Goal: Check status: Check status

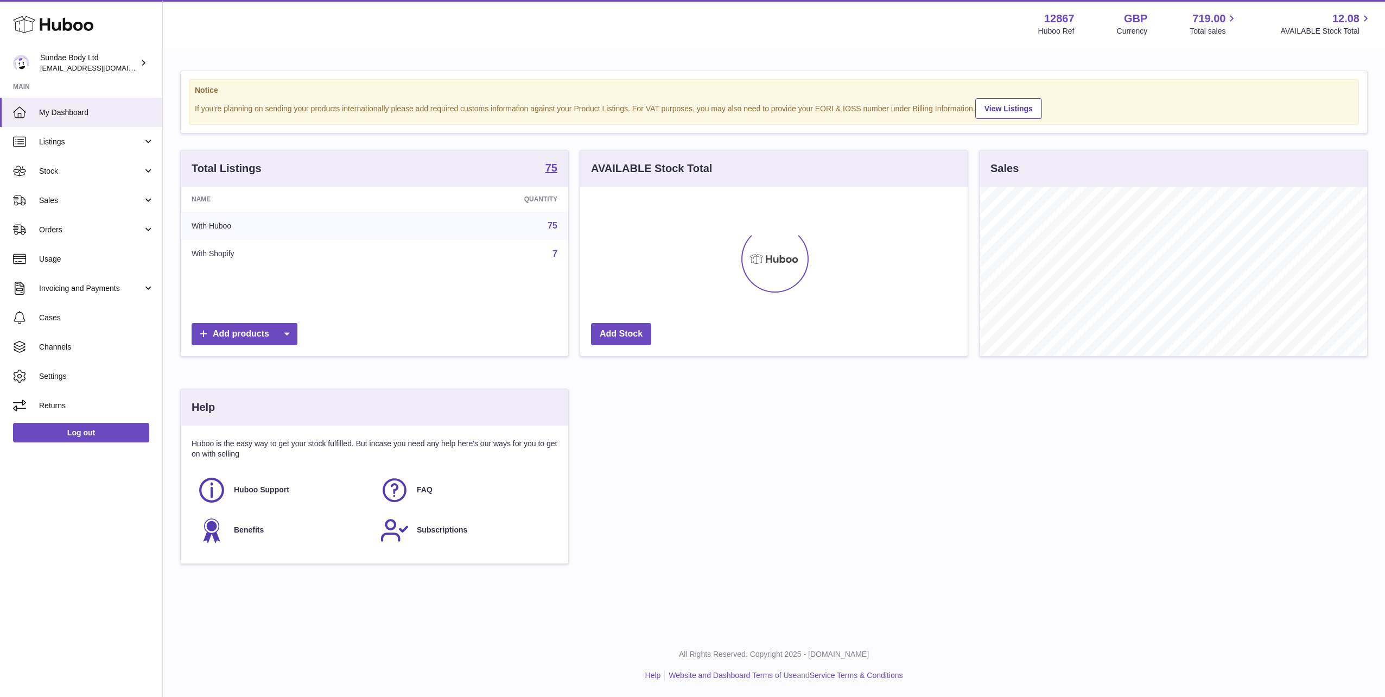
scroll to position [169, 387]
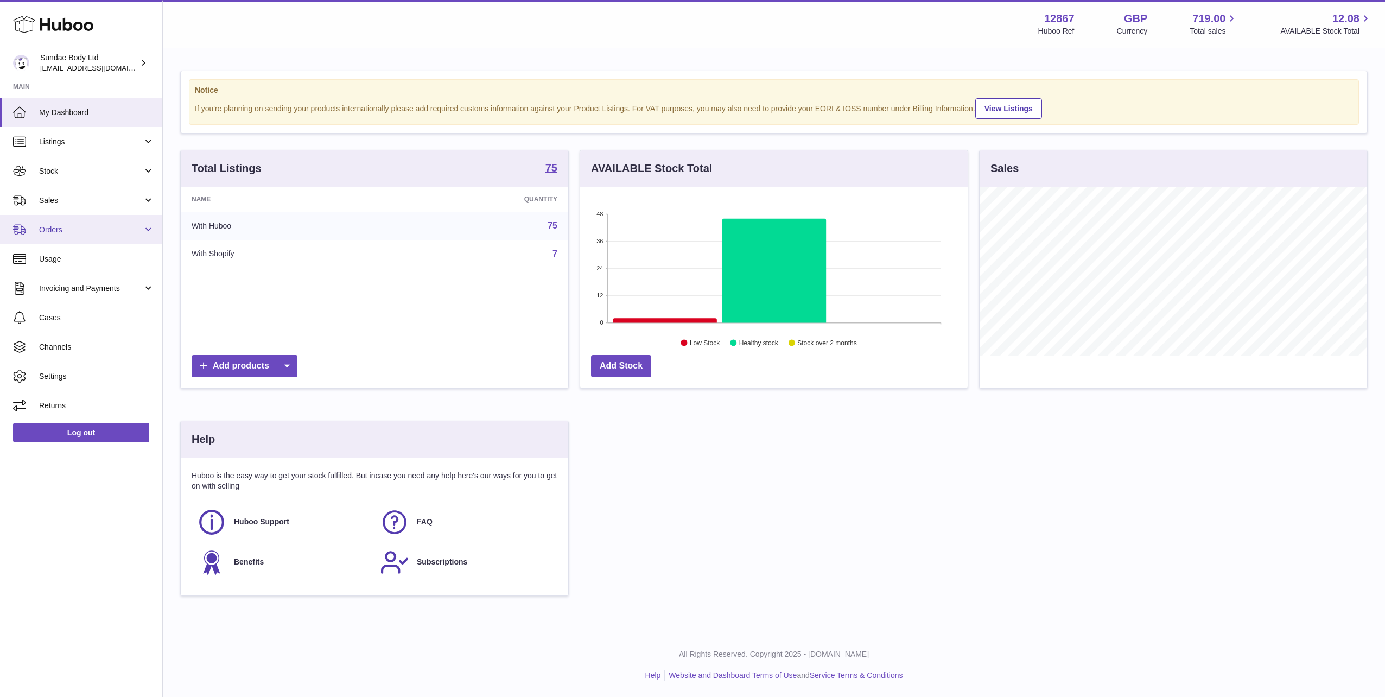
click at [47, 227] on span "Orders" at bounding box center [91, 230] width 104 height 10
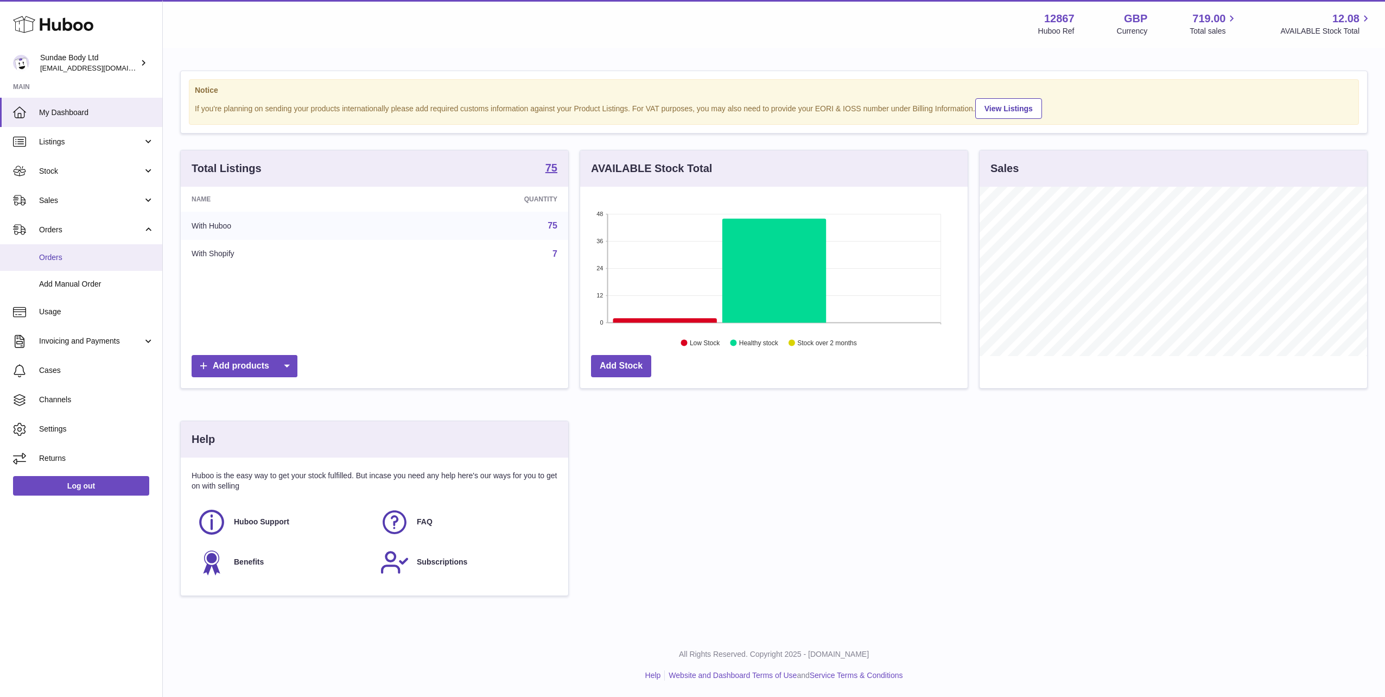
click at [65, 256] on span "Orders" at bounding box center [96, 257] width 115 height 10
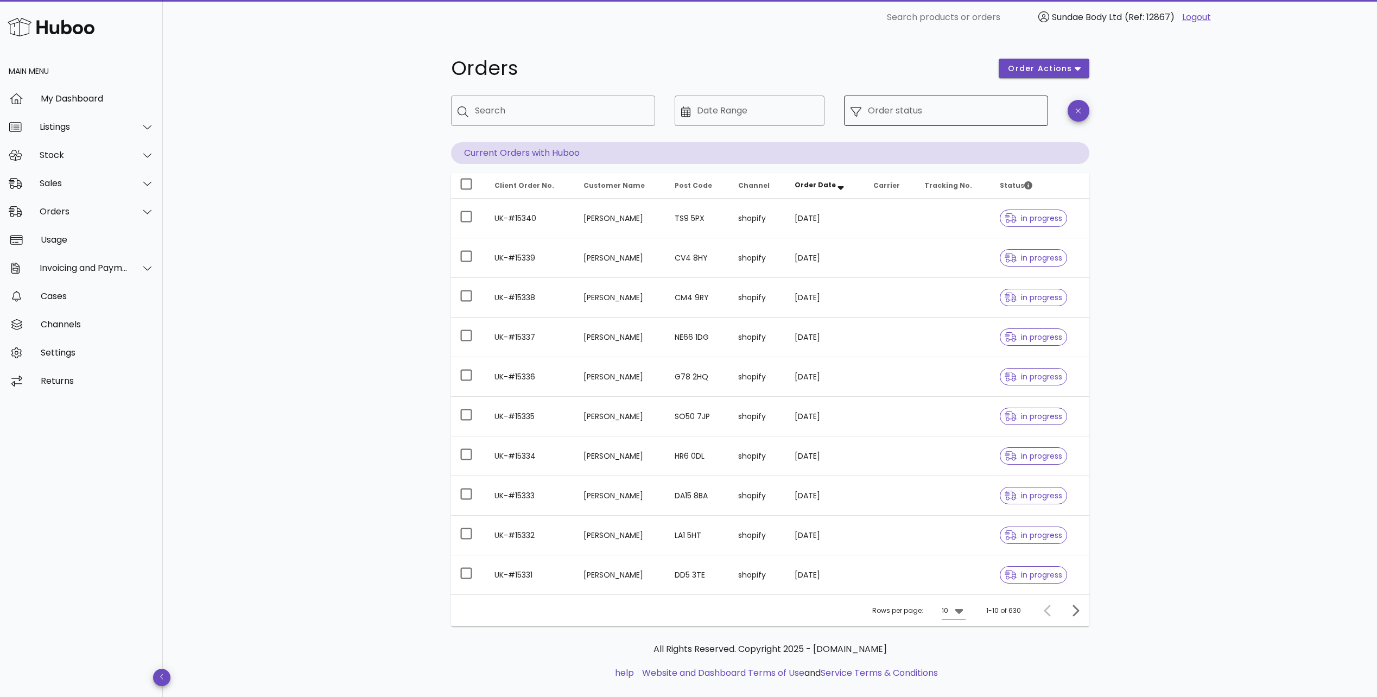
click at [942, 110] on input "Order status" at bounding box center [955, 110] width 174 height 17
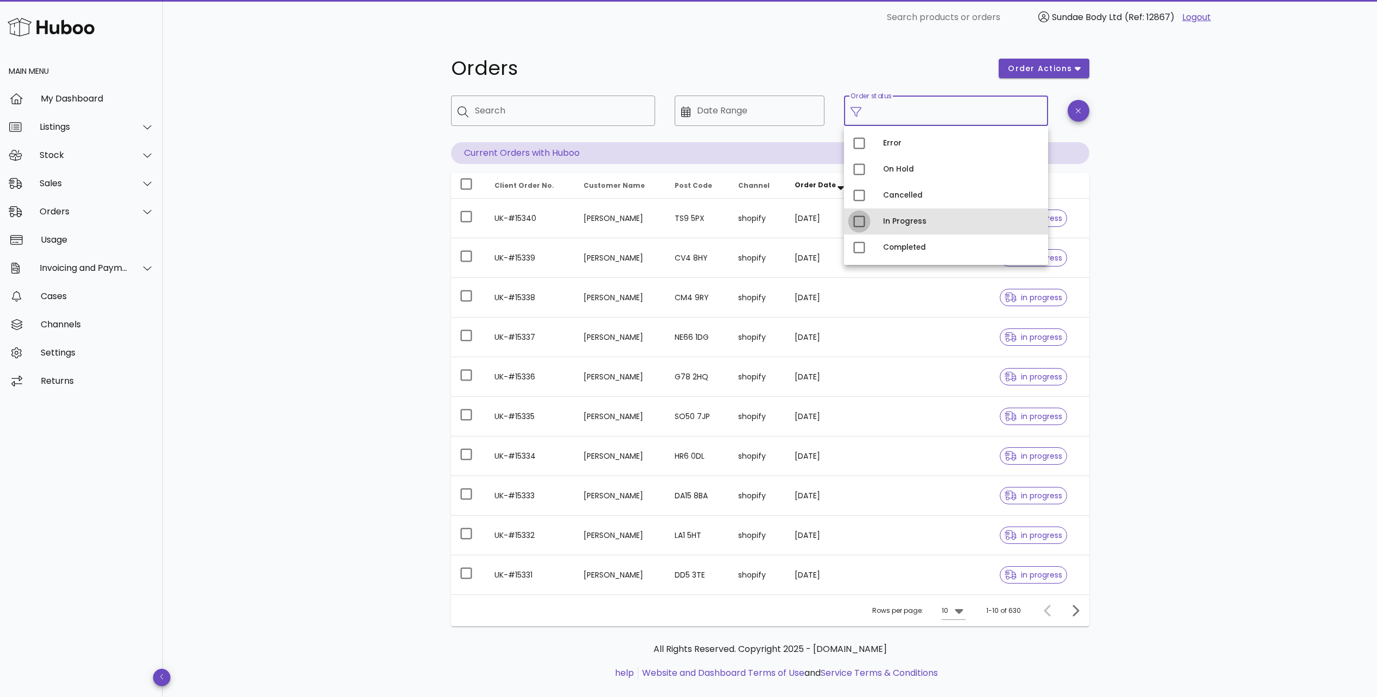
click at [856, 219] on div at bounding box center [859, 221] width 18 height 18
type input "**********"
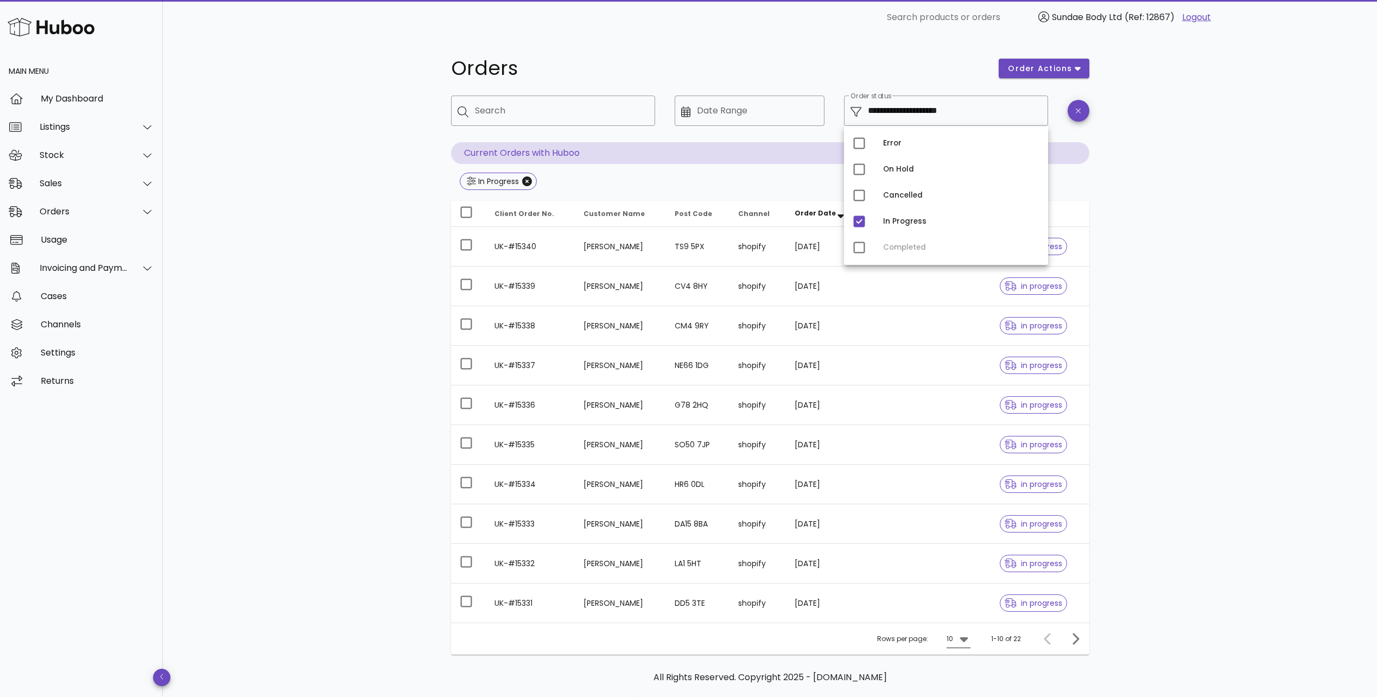
click at [956, 638] on div at bounding box center [962, 638] width 15 height 13
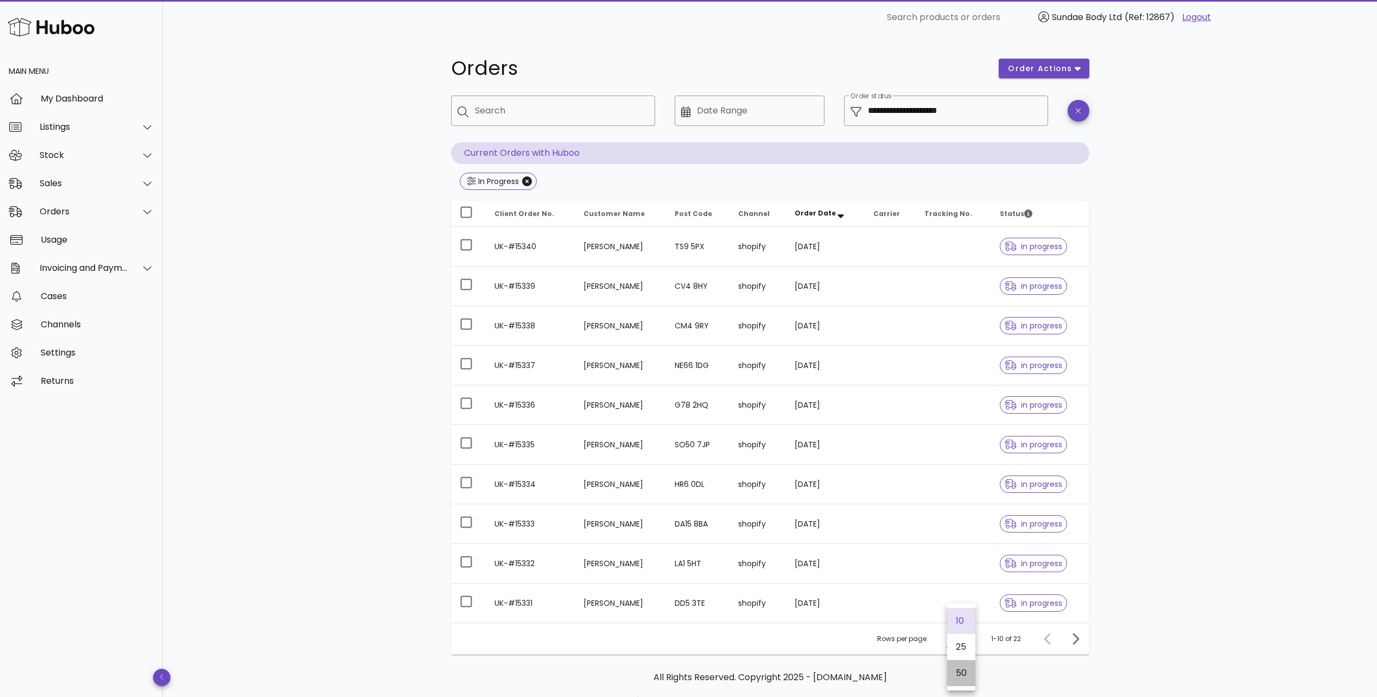
click at [956, 675] on div "50" at bounding box center [961, 673] width 11 height 10
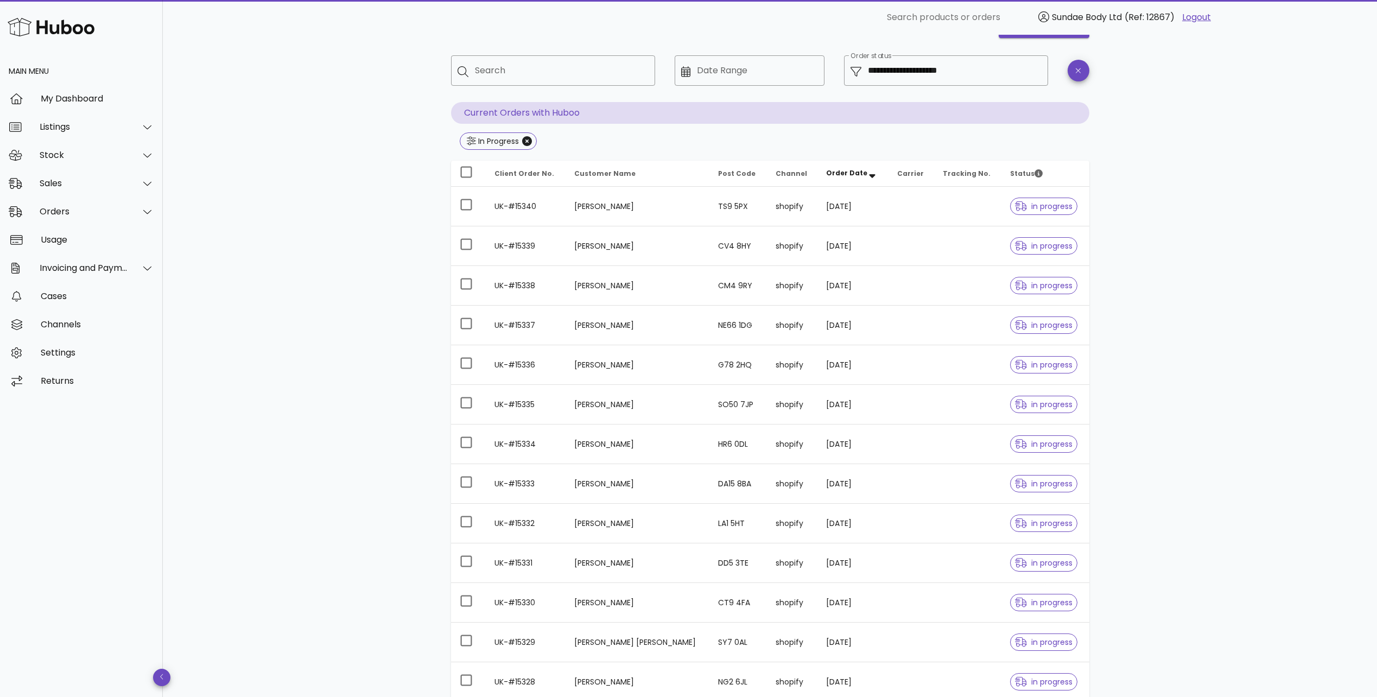
scroll to position [33, 0]
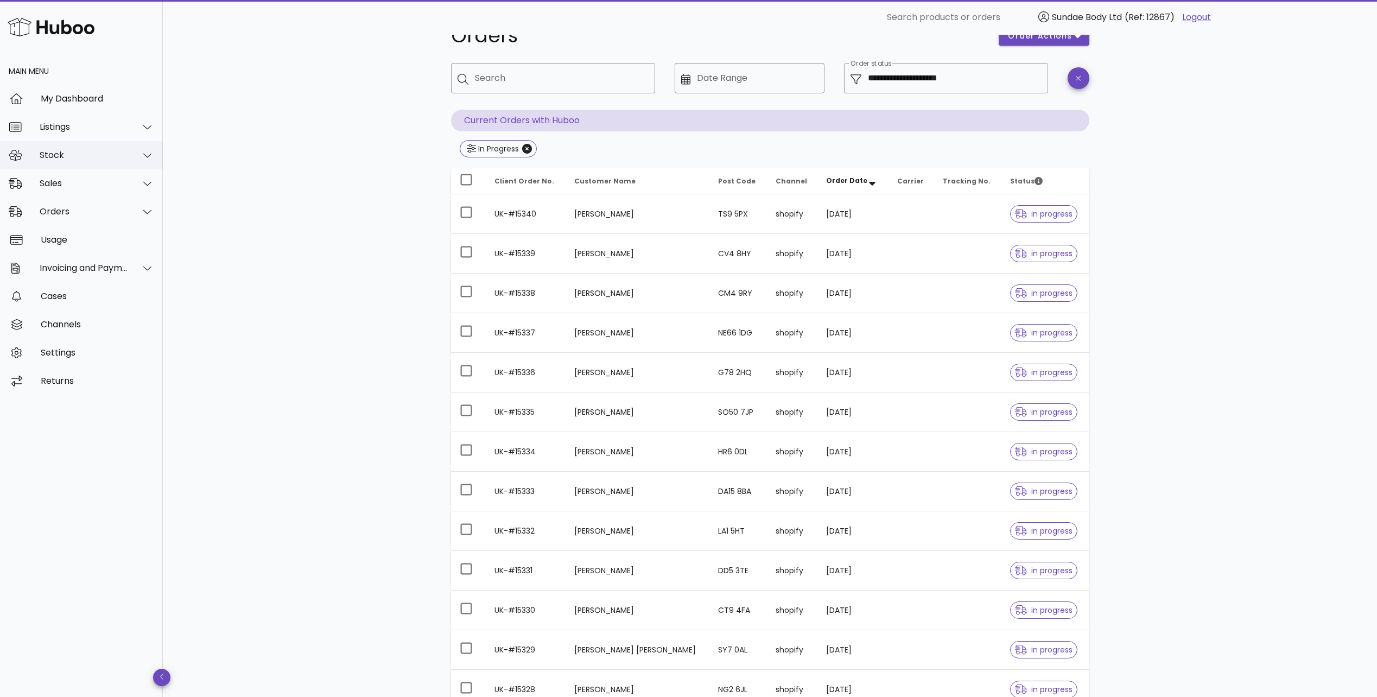
click at [131, 156] on div at bounding box center [141, 155] width 26 height 27
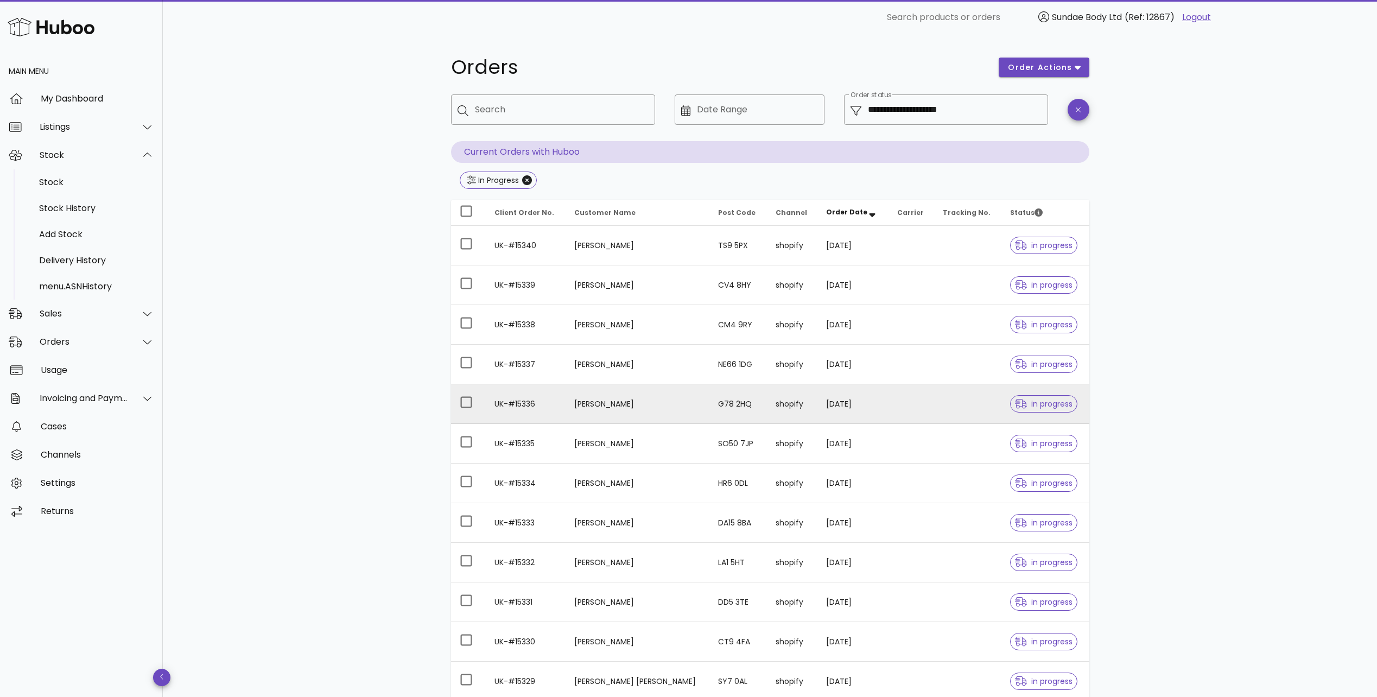
scroll to position [0, 0]
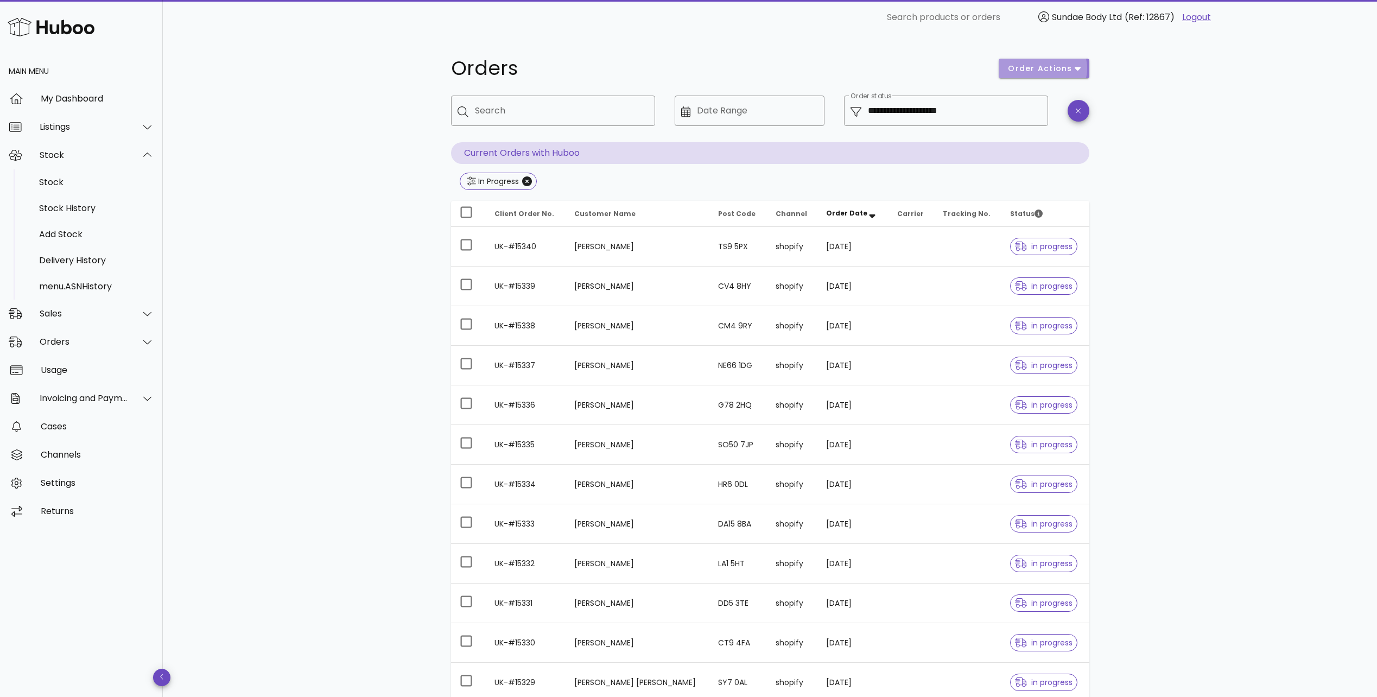
click at [1070, 67] on span "order actions" at bounding box center [1039, 68] width 65 height 11
click at [1203, 112] on div "**********" at bounding box center [770, 626] width 1214 height 1183
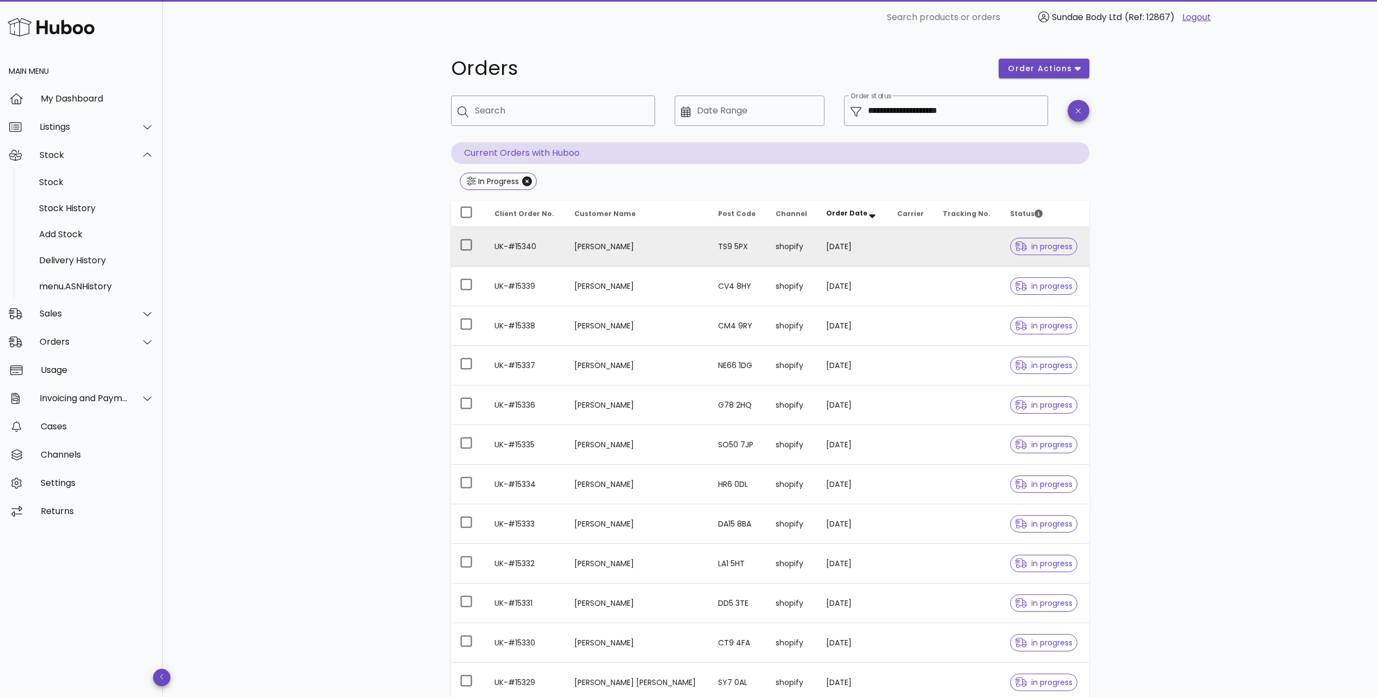
click at [523, 246] on td "UK-#15340" at bounding box center [526, 247] width 80 height 40
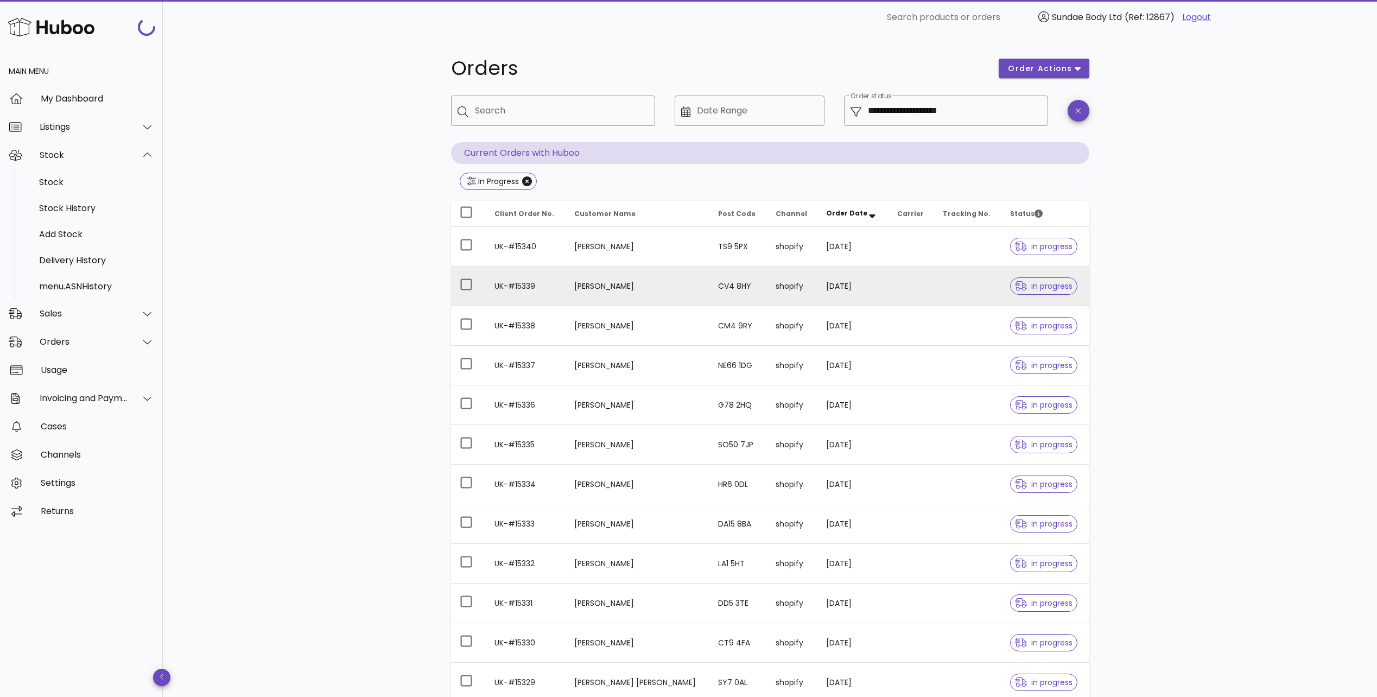
click at [602, 287] on td "Mr Siva Krishnamurthy" at bounding box center [638, 286] width 144 height 40
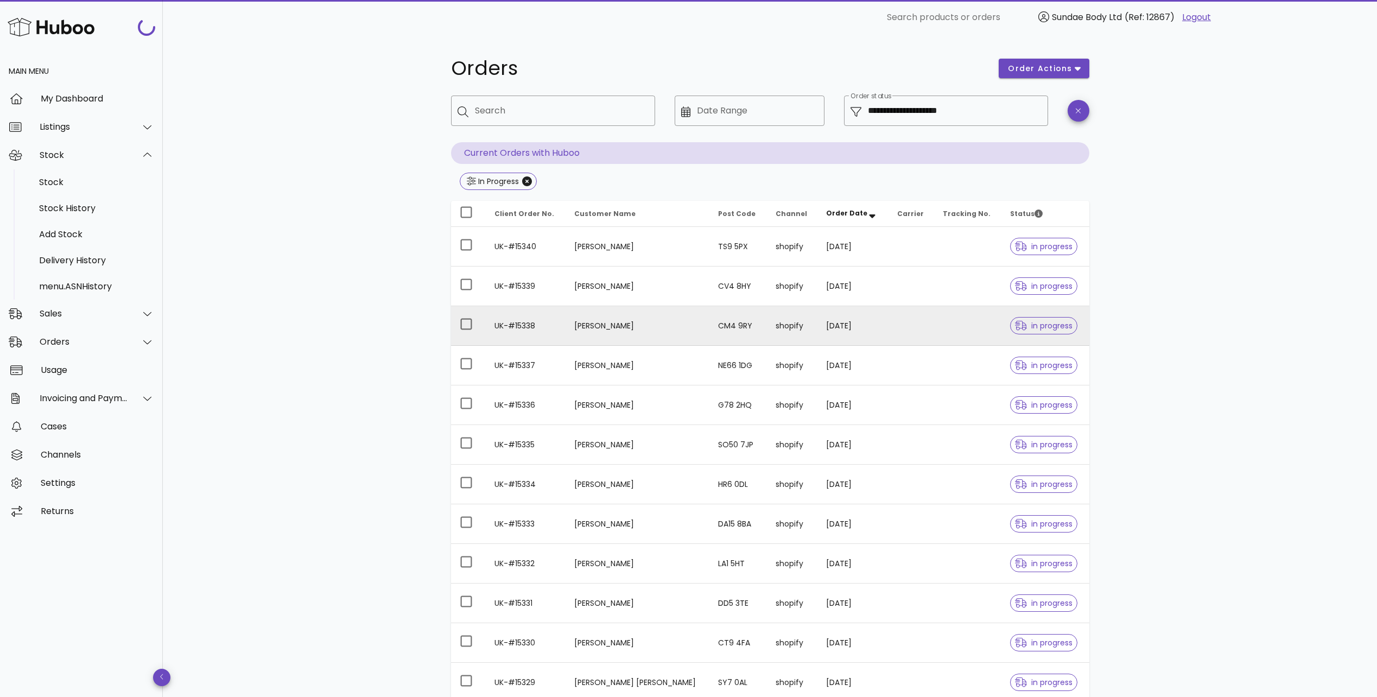
click at [588, 325] on td "Nancy Bristow" at bounding box center [638, 326] width 144 height 40
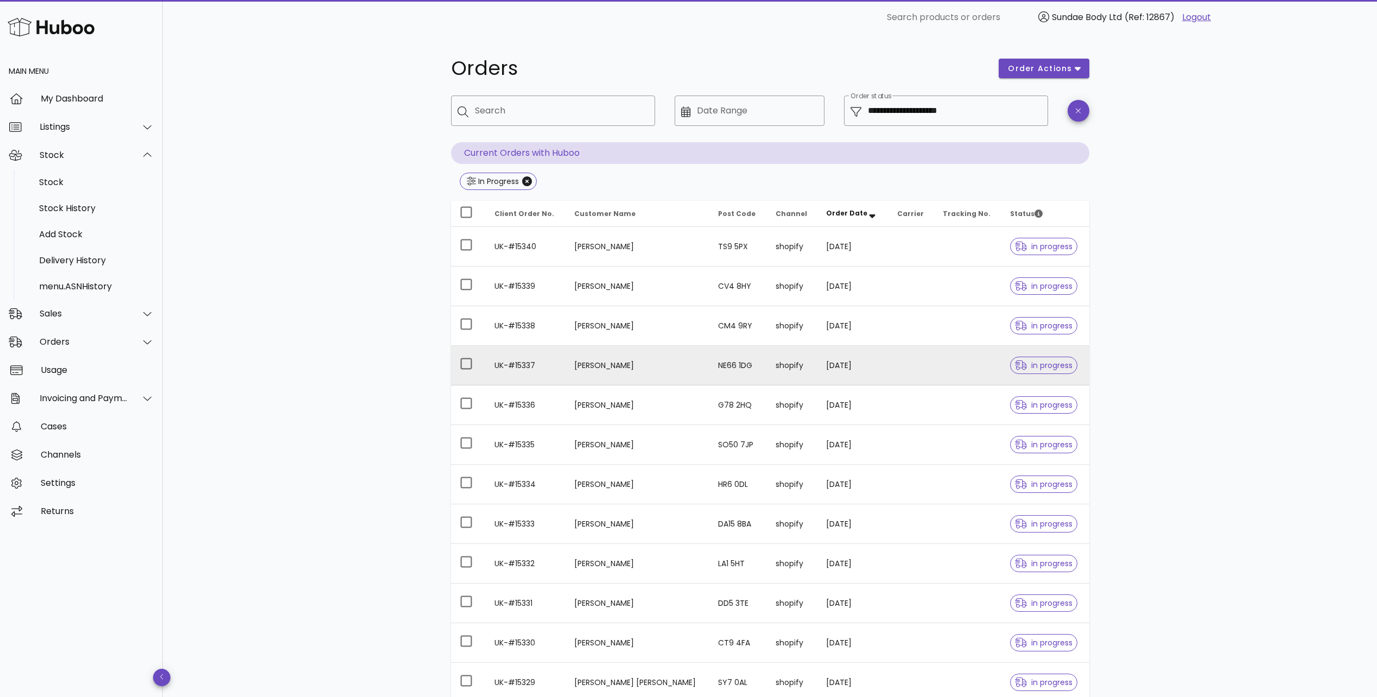
click at [511, 366] on td "UK-#15337" at bounding box center [526, 366] width 80 height 40
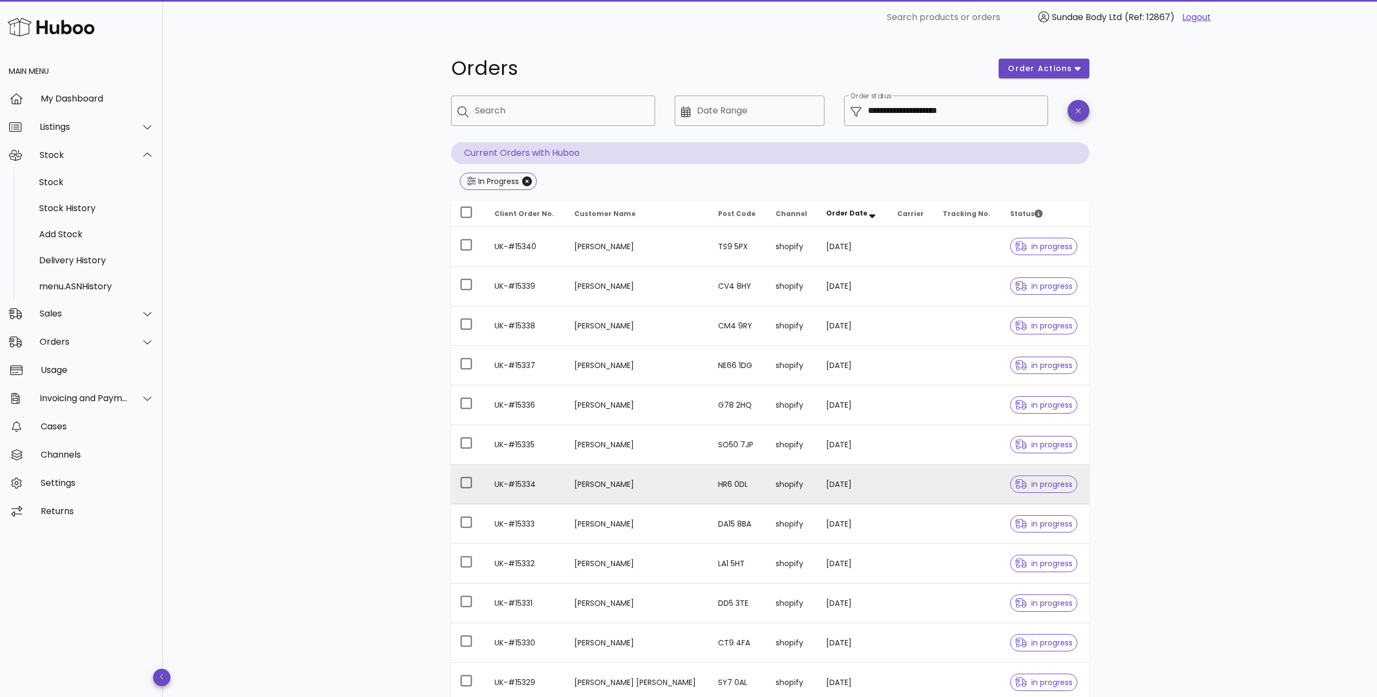
click at [514, 486] on td "UK-#15334" at bounding box center [526, 485] width 80 height 40
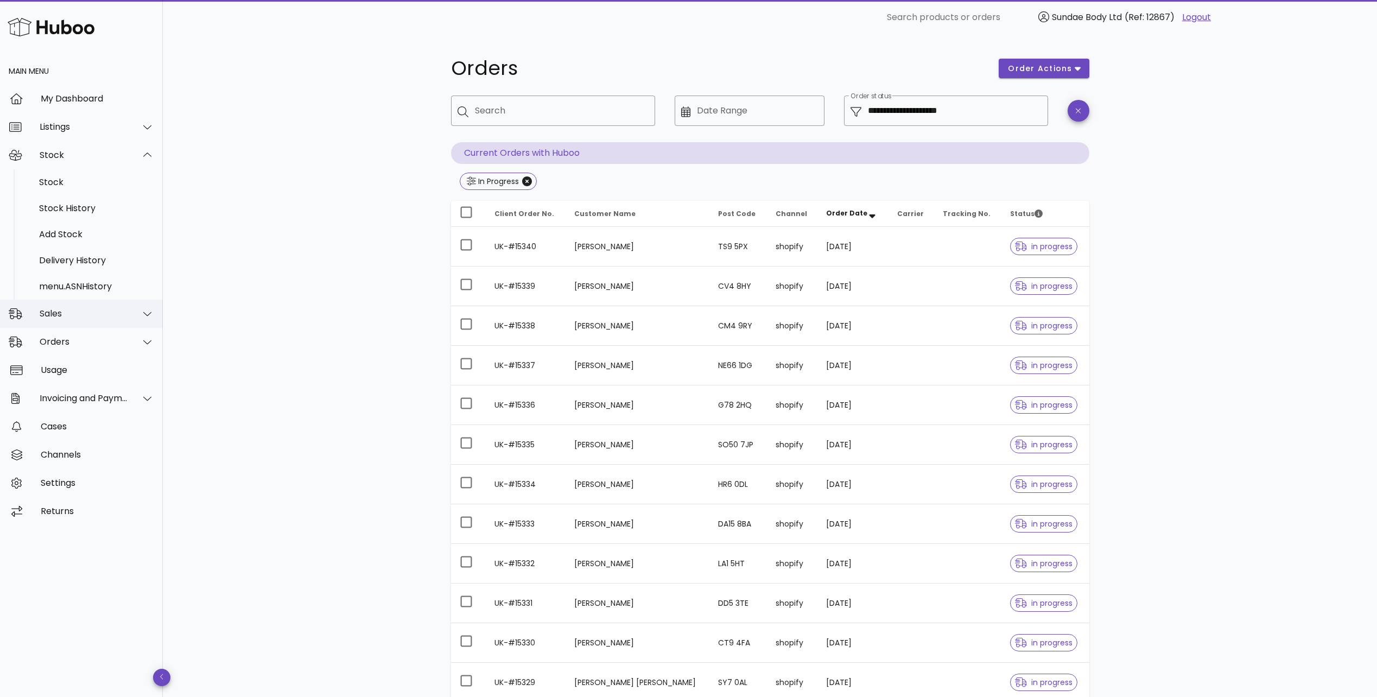
click at [96, 314] on div "Sales" at bounding box center [84, 313] width 88 height 10
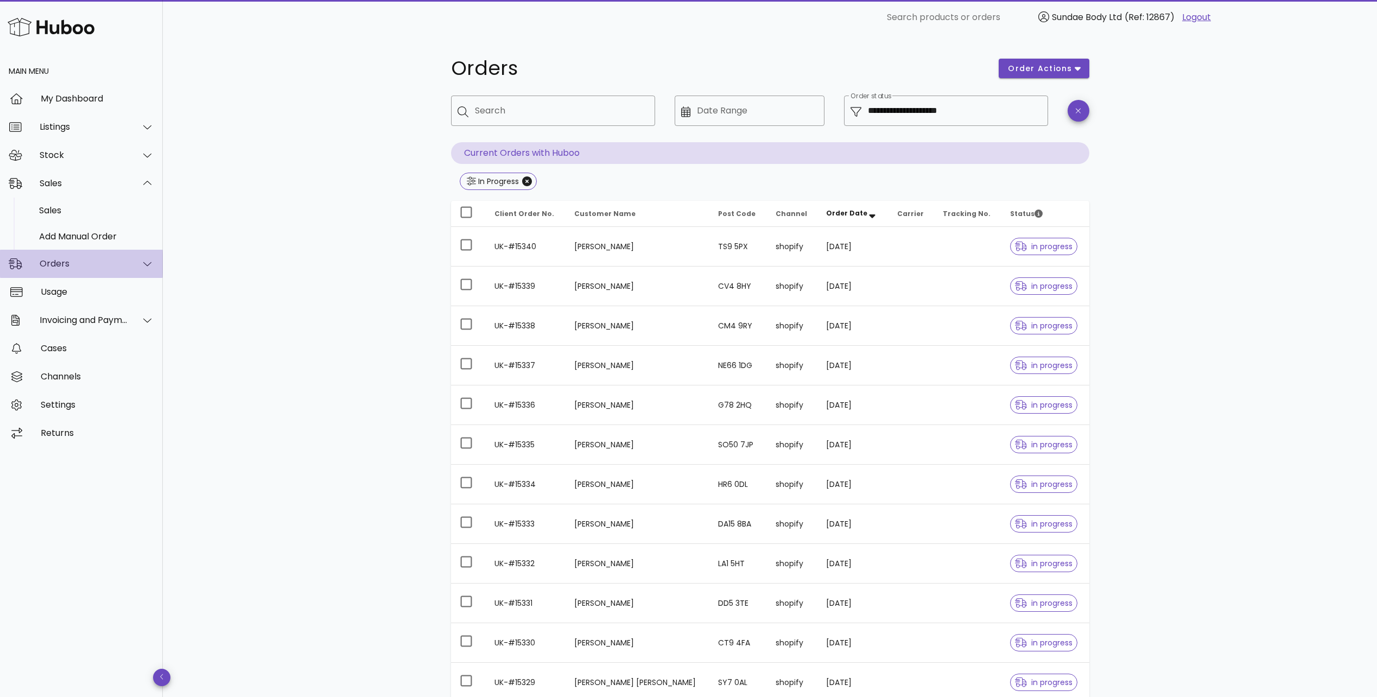
click at [88, 268] on div "Orders" at bounding box center [84, 263] width 88 height 10
click at [66, 235] on div "Orders" at bounding box center [96, 238] width 115 height 10
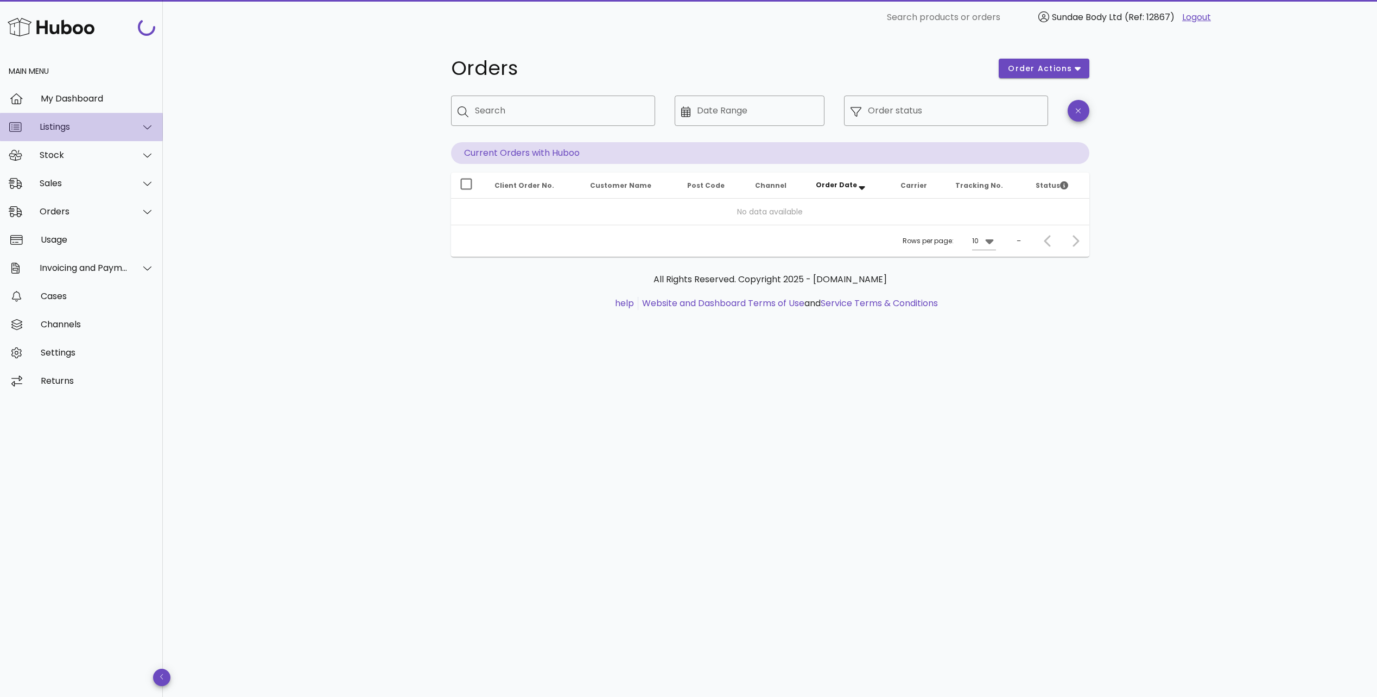
click at [142, 119] on div at bounding box center [141, 126] width 26 height 27
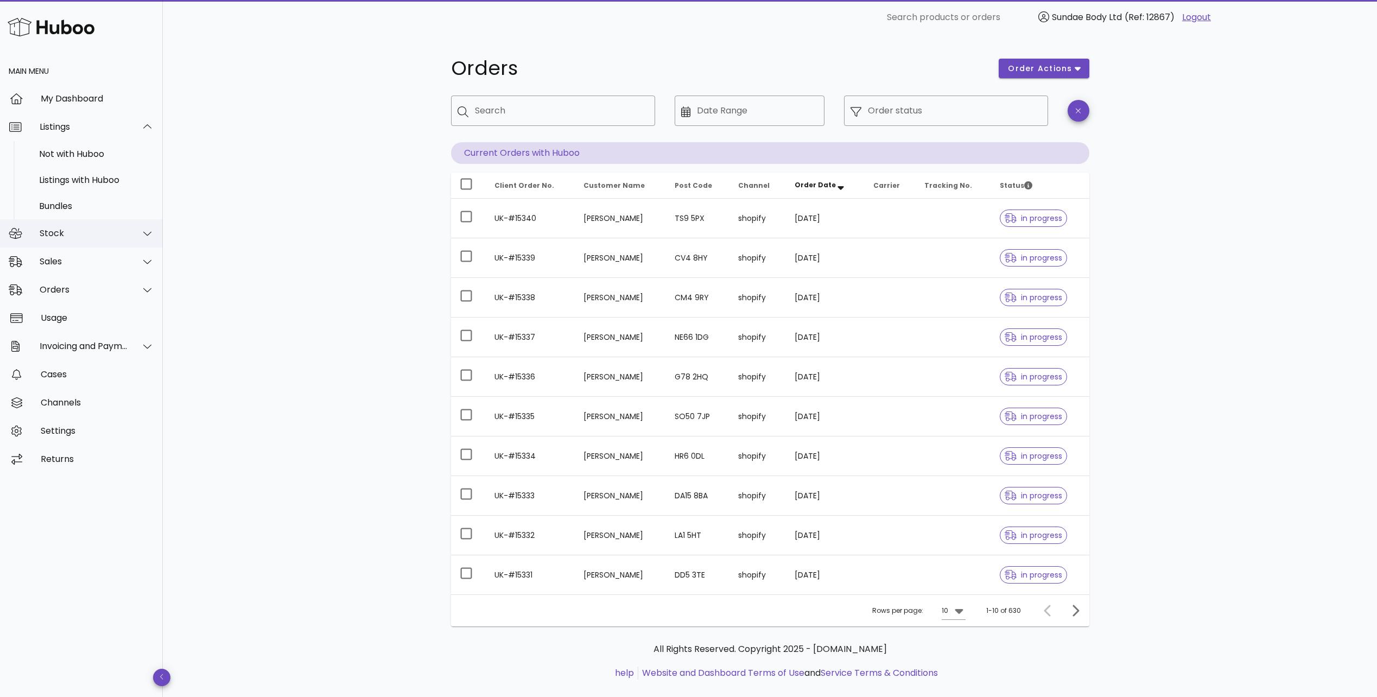
click at [107, 236] on div "Stock" at bounding box center [84, 233] width 88 height 10
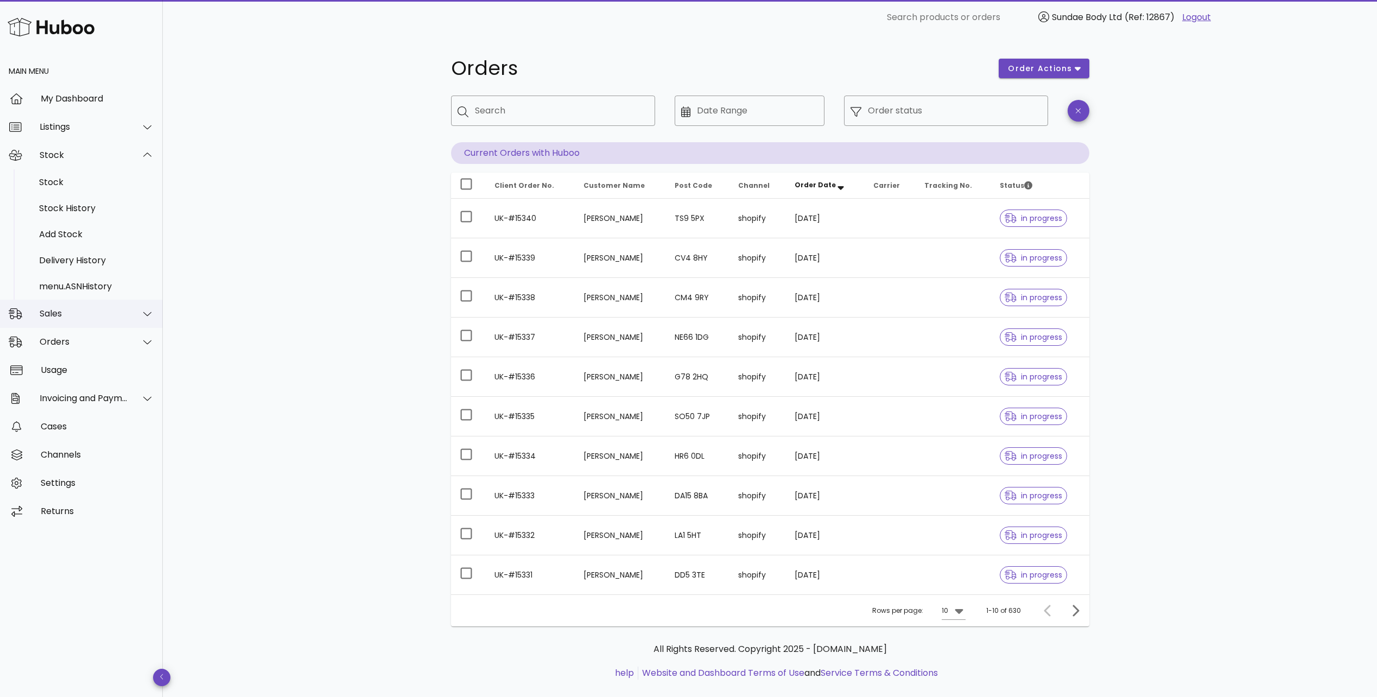
click at [90, 318] on div "Sales" at bounding box center [84, 313] width 88 height 10
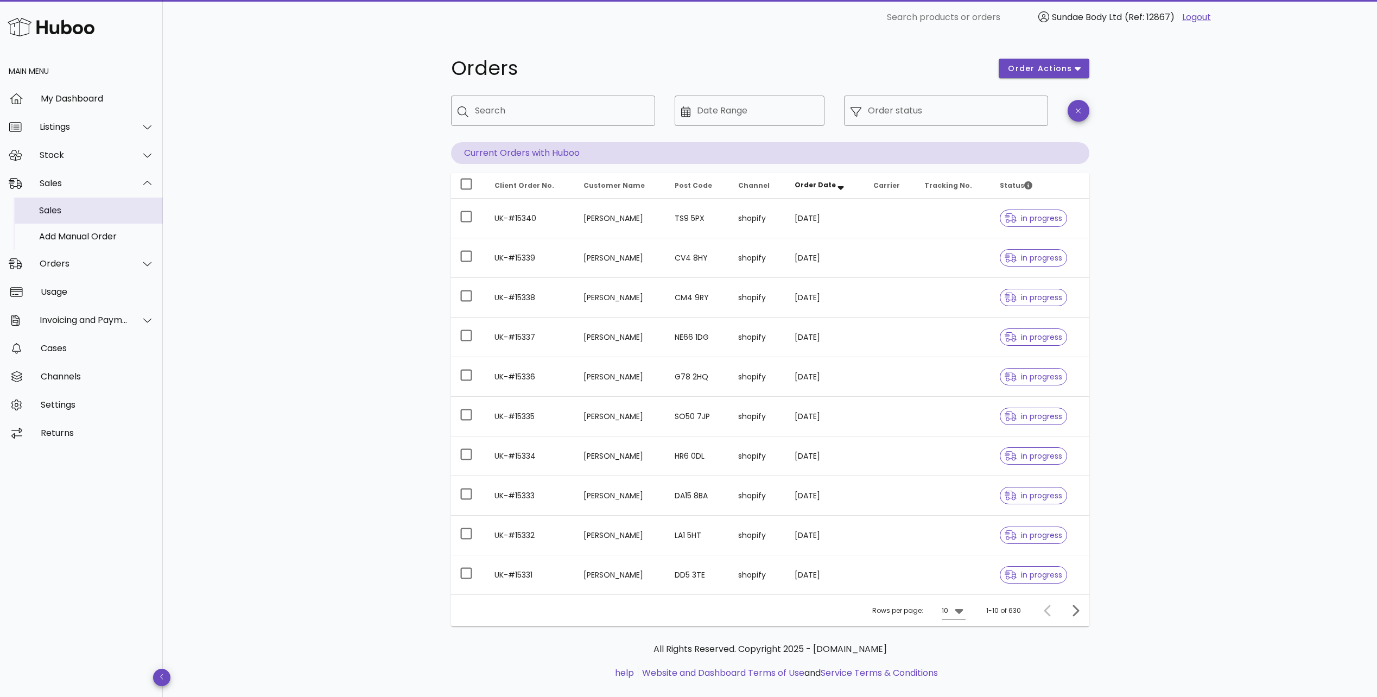
click at [69, 206] on div "Sales" at bounding box center [96, 210] width 115 height 10
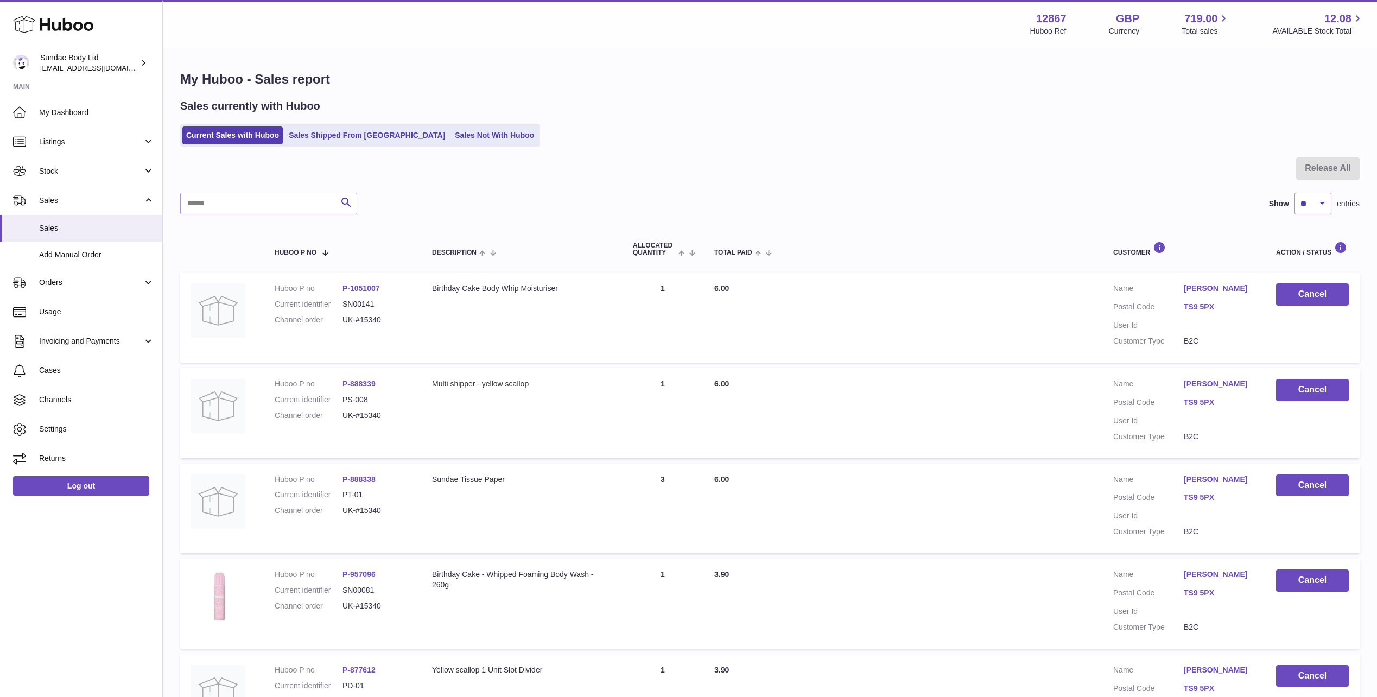
click at [451, 138] on link "Sales Not With Huboo" at bounding box center [494, 135] width 87 height 18
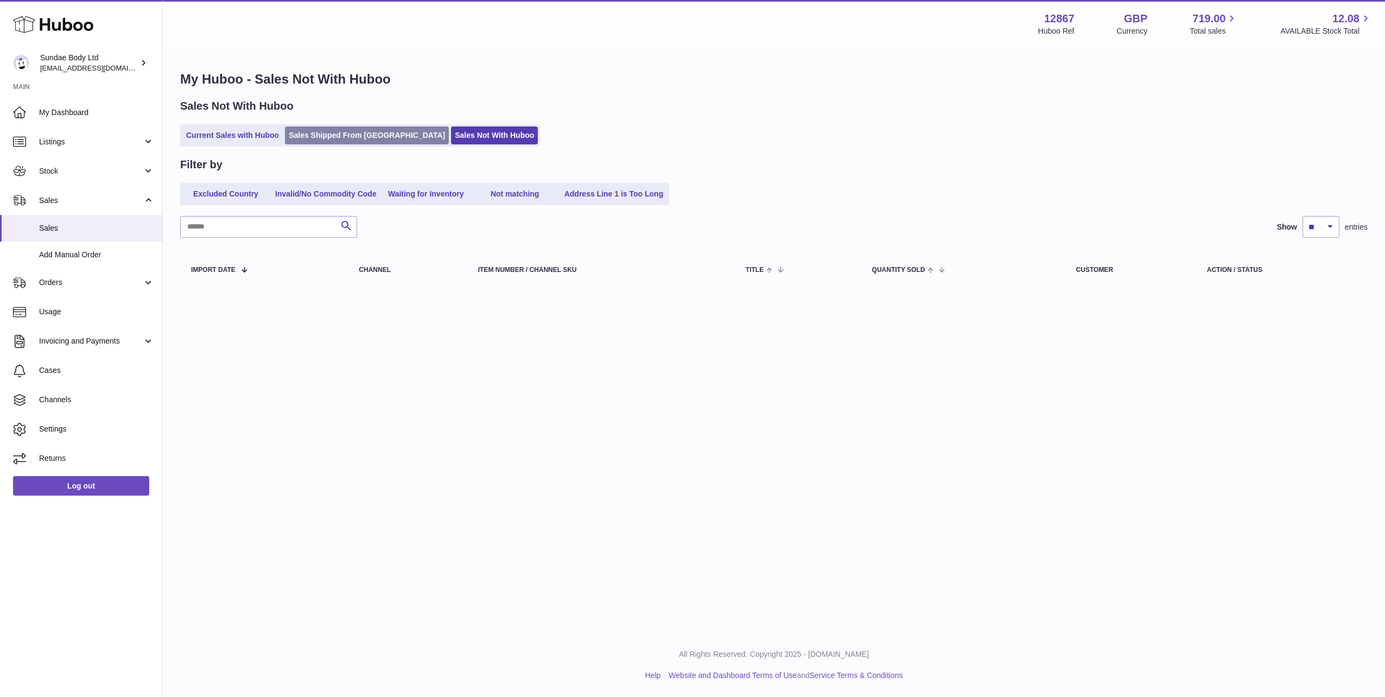
click at [339, 135] on link "Sales Shipped From [GEOGRAPHIC_DATA]" at bounding box center [367, 135] width 164 height 18
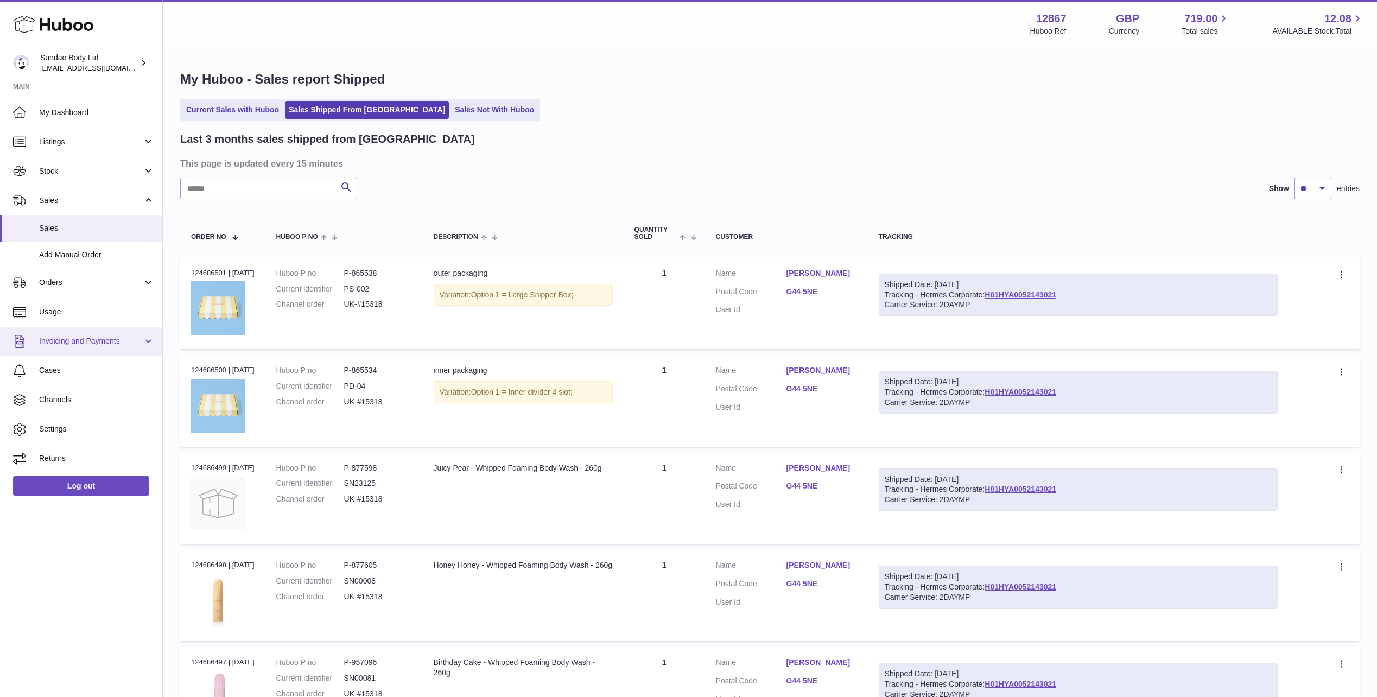
click at [113, 340] on span "Invoicing and Payments" at bounding box center [91, 341] width 104 height 10
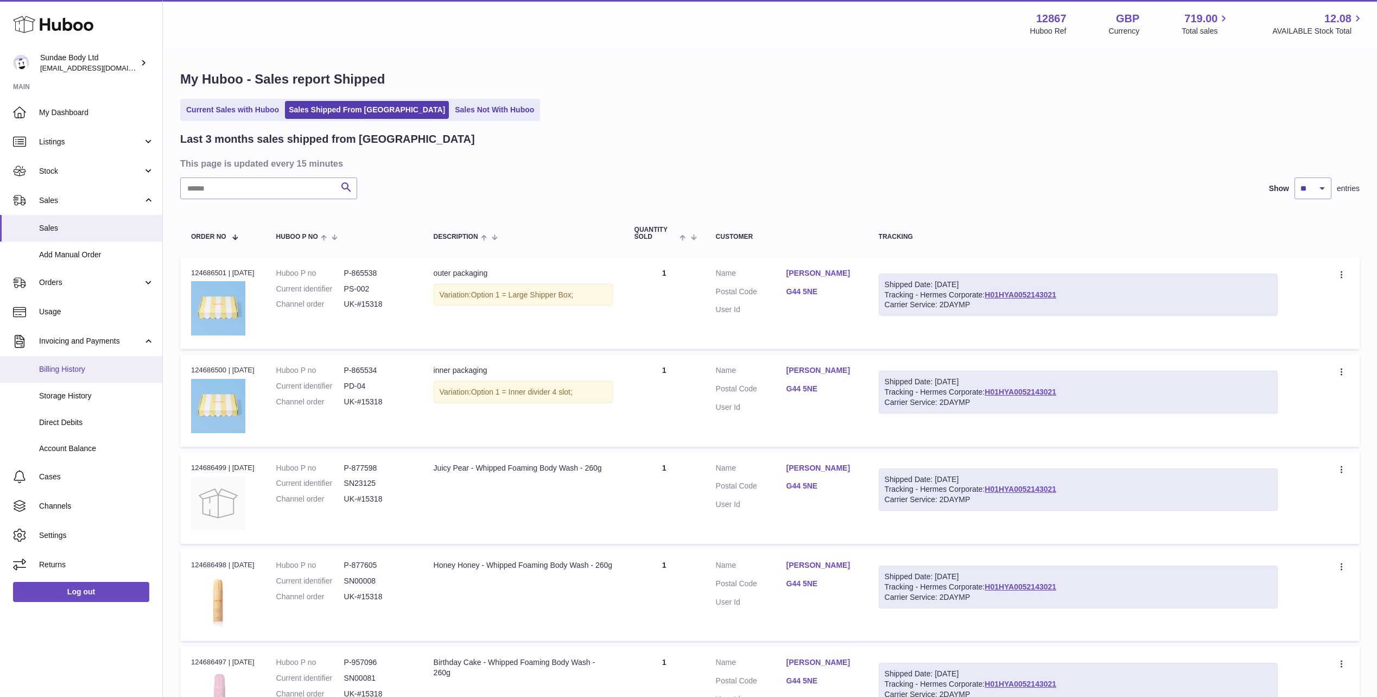
click at [75, 363] on link "Billing History" at bounding box center [81, 369] width 162 height 27
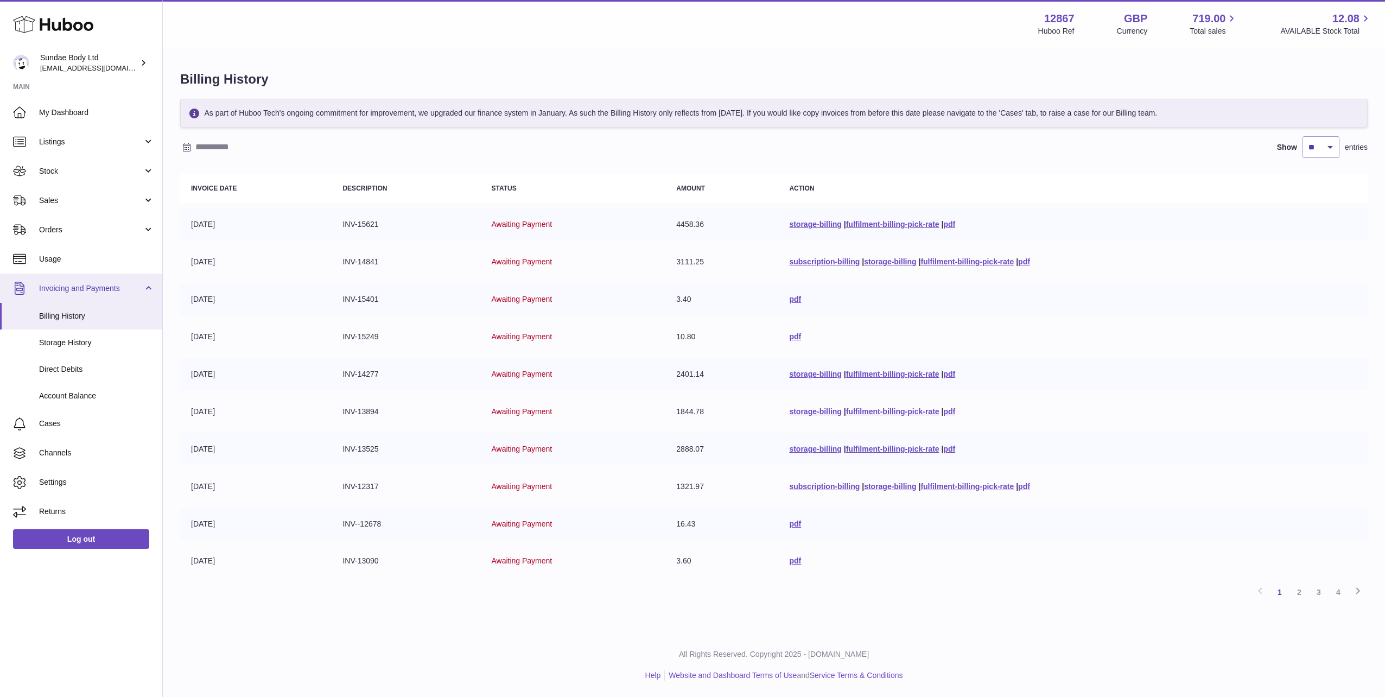
click at [89, 289] on span "Invoicing and Payments" at bounding box center [91, 288] width 104 height 10
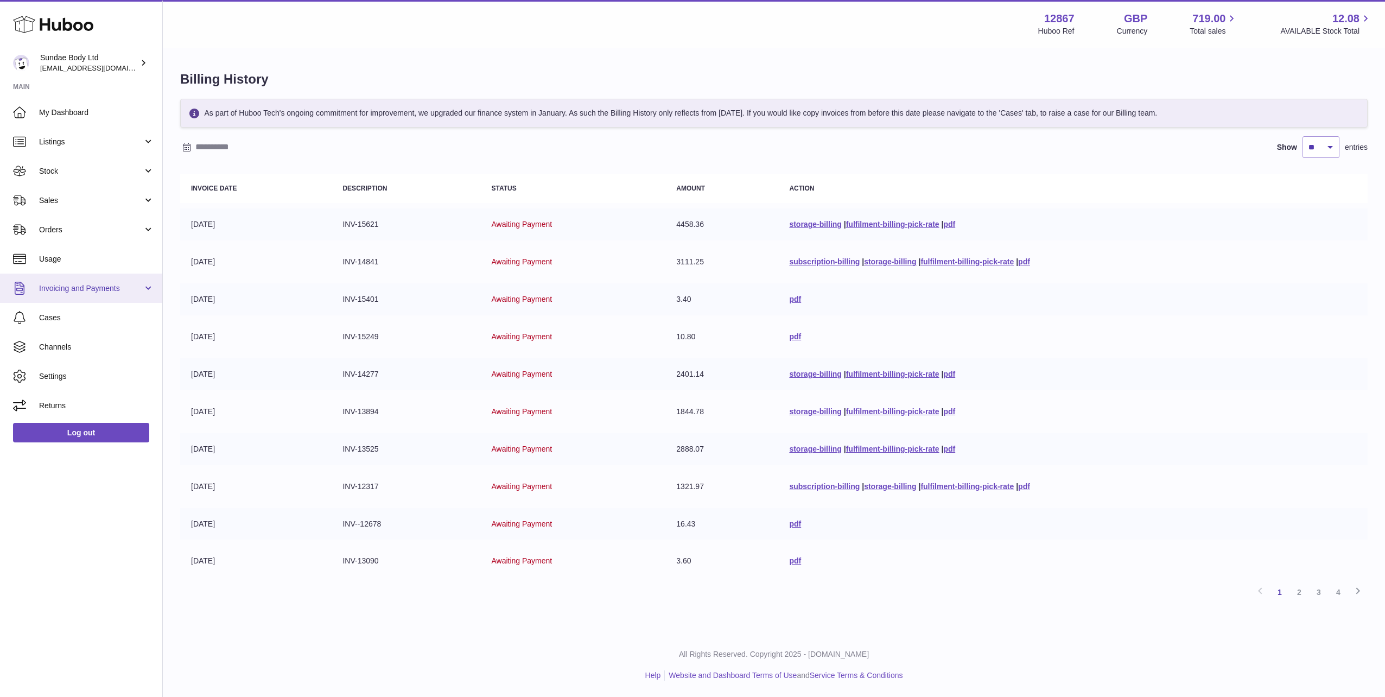
click at [89, 289] on span "Invoicing and Payments" at bounding box center [91, 288] width 104 height 10
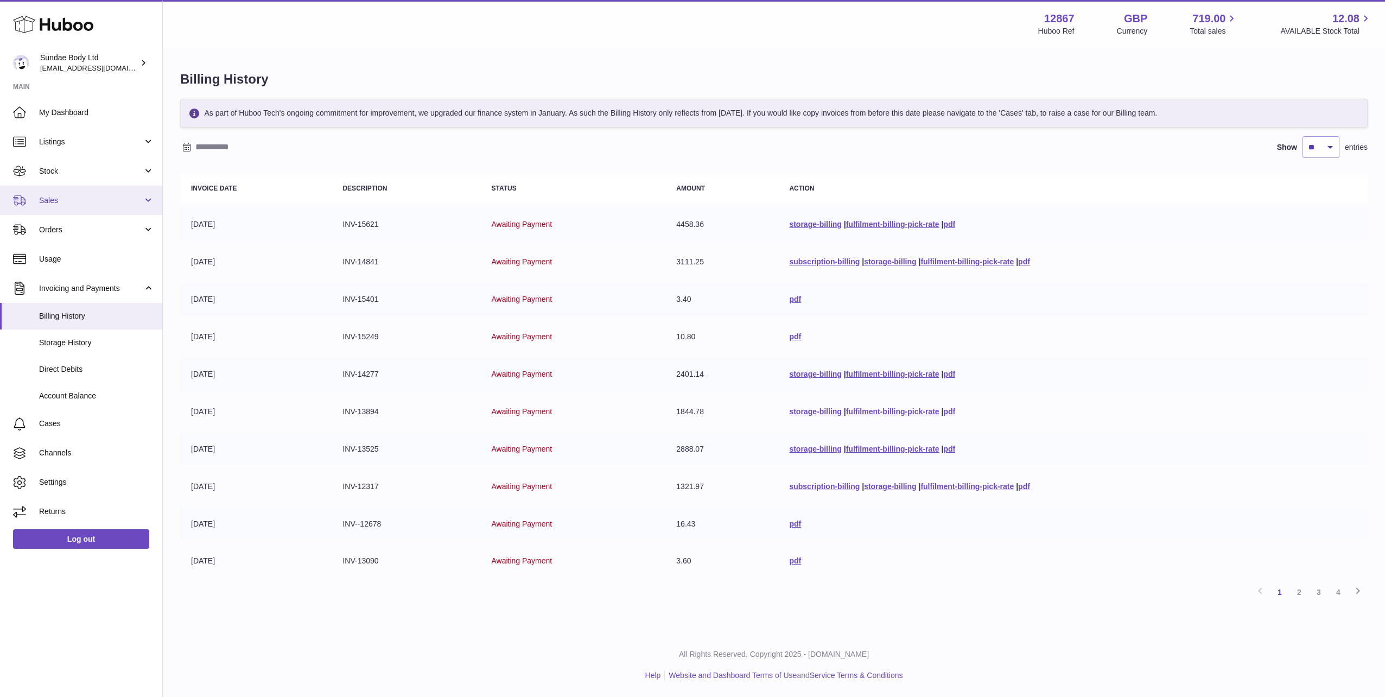
click at [85, 201] on span "Sales" at bounding box center [91, 200] width 104 height 10
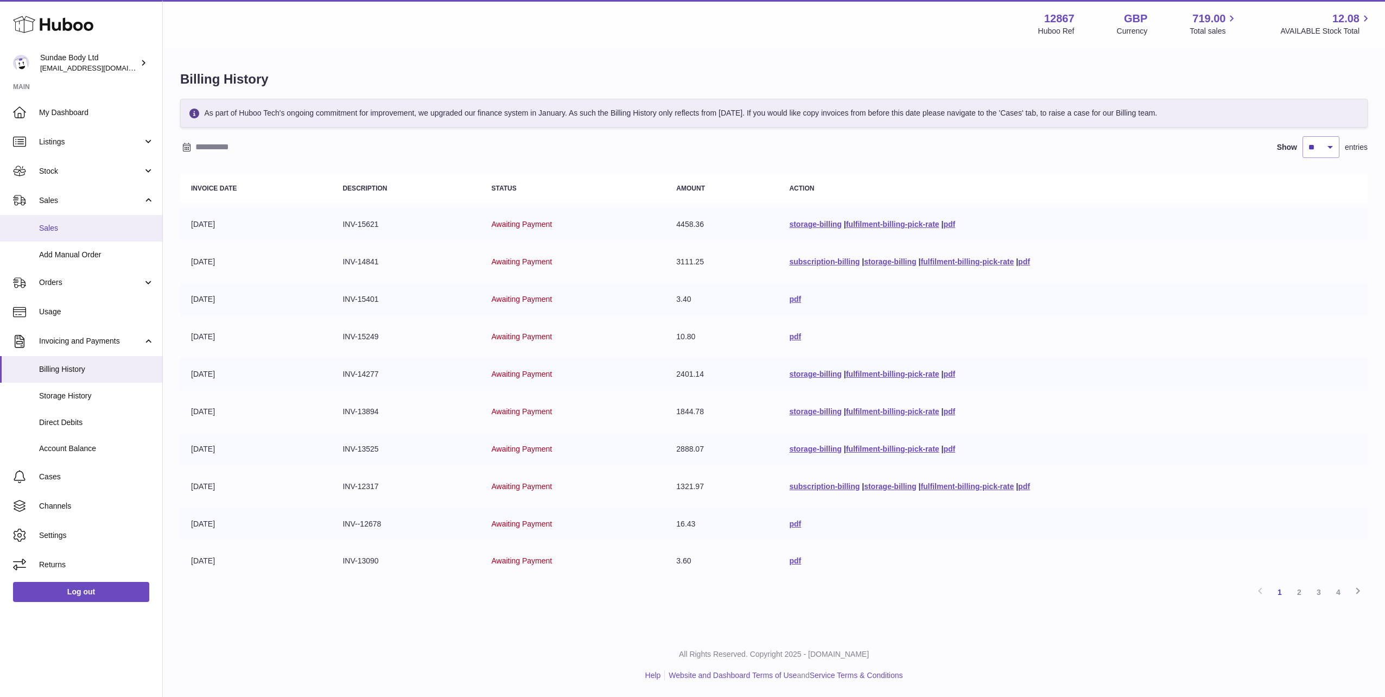
click at [74, 232] on span "Sales" at bounding box center [96, 228] width 115 height 10
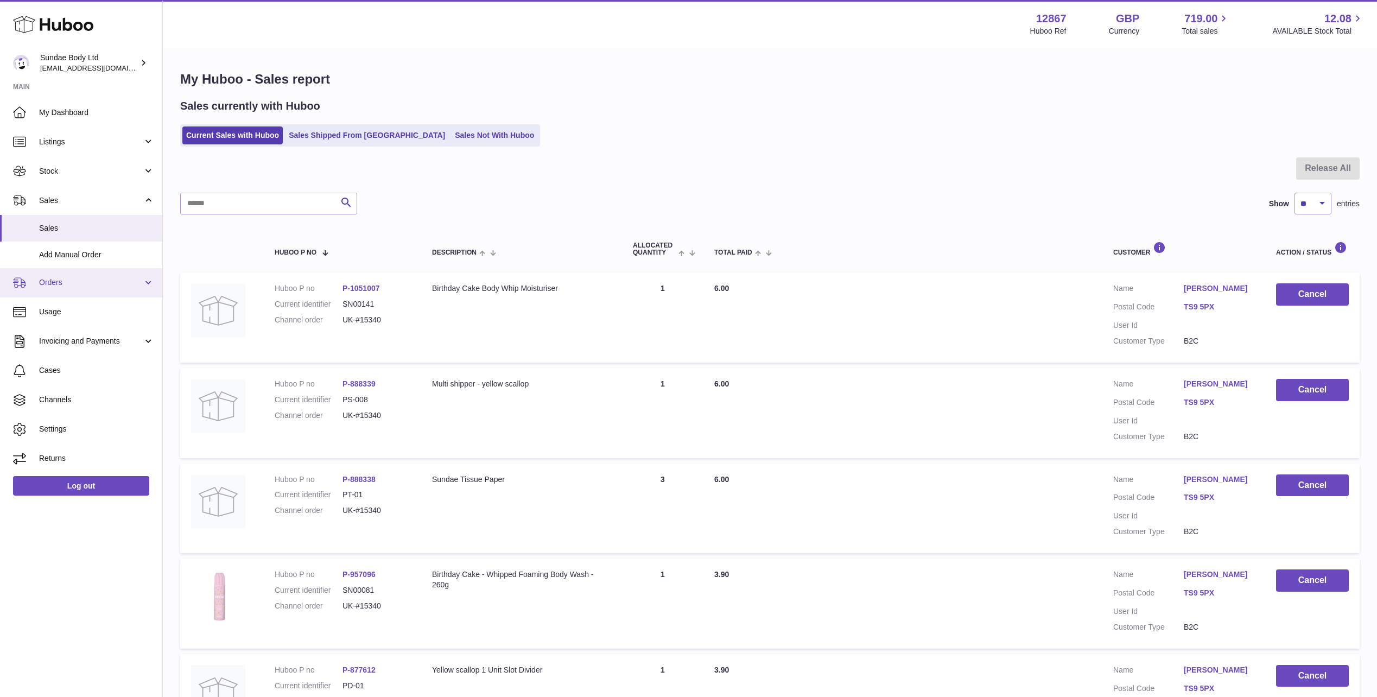
click at [60, 279] on span "Orders" at bounding box center [91, 282] width 104 height 10
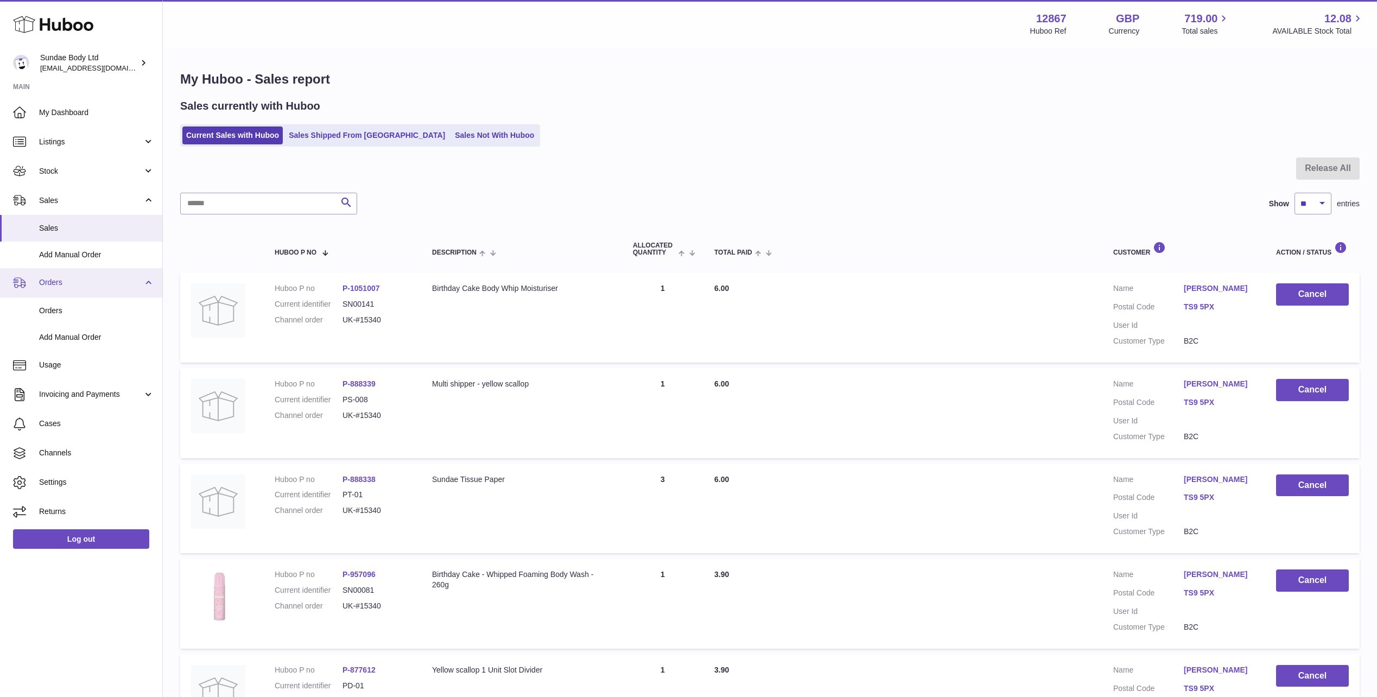
click at [46, 273] on link "Orders" at bounding box center [81, 282] width 162 height 29
